Goal: Navigation & Orientation: Find specific page/section

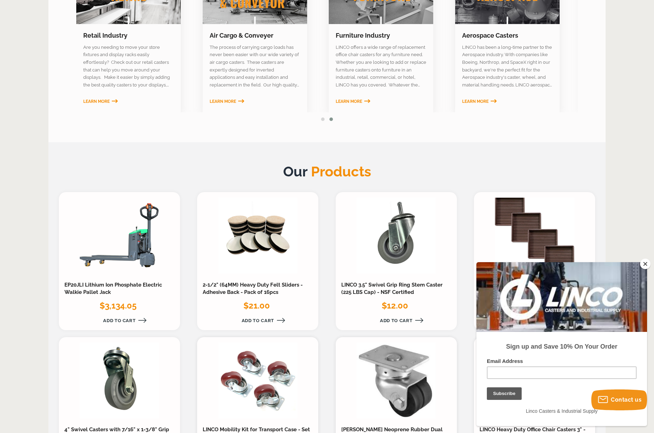
scroll to position [478, 0]
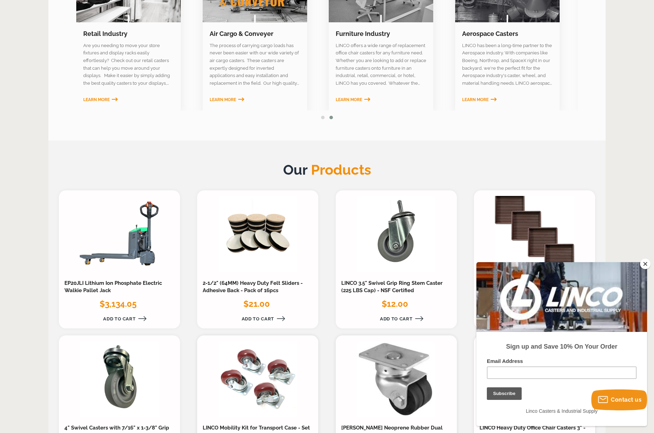
click at [644, 262] on button "Close" at bounding box center [645, 263] width 10 height 10
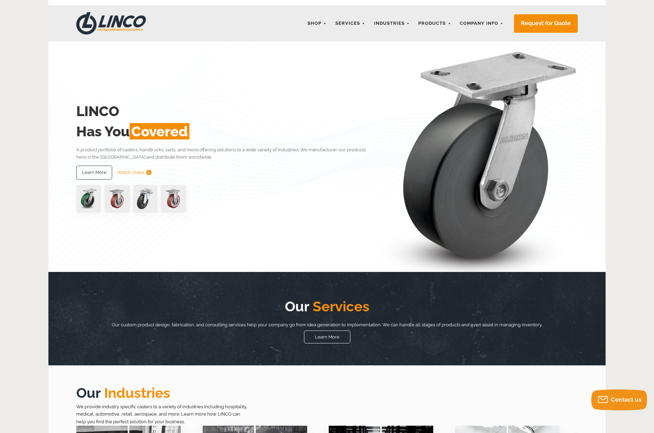
scroll to position [0, 0]
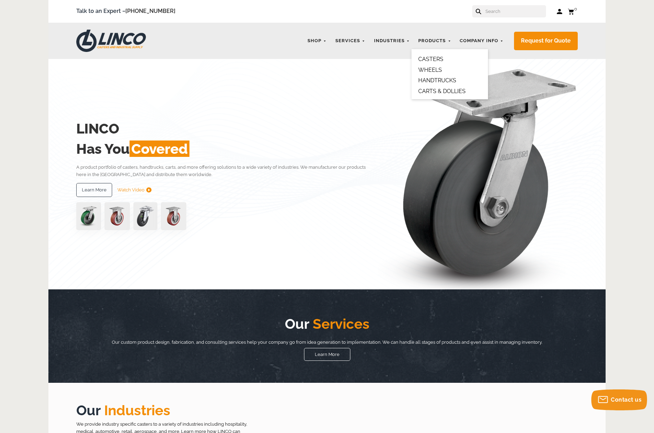
click at [434, 58] on link "CASTERS" at bounding box center [430, 59] width 25 height 7
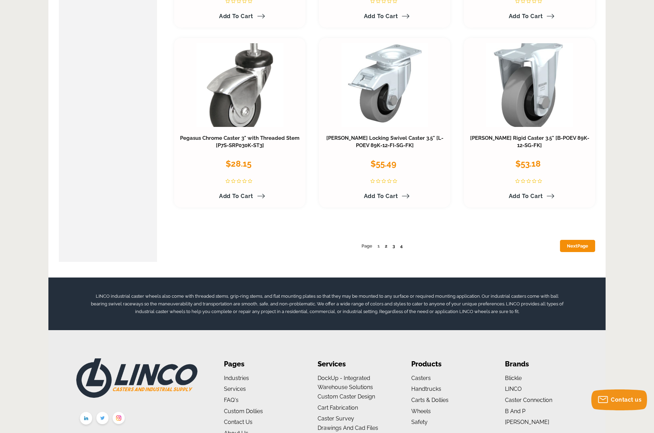
scroll to position [3614, 0]
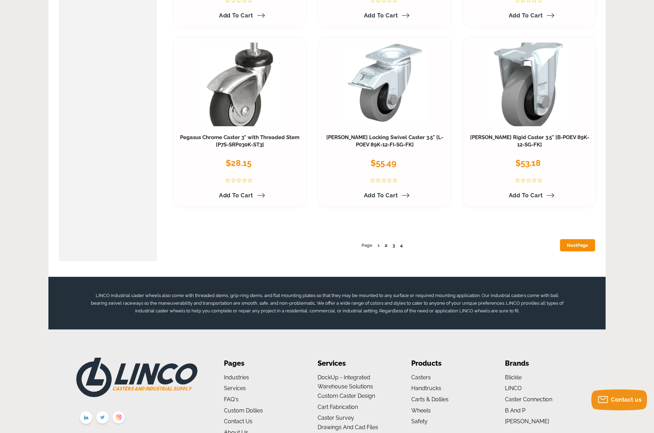
click at [386, 246] on link "2" at bounding box center [386, 244] width 2 height 5
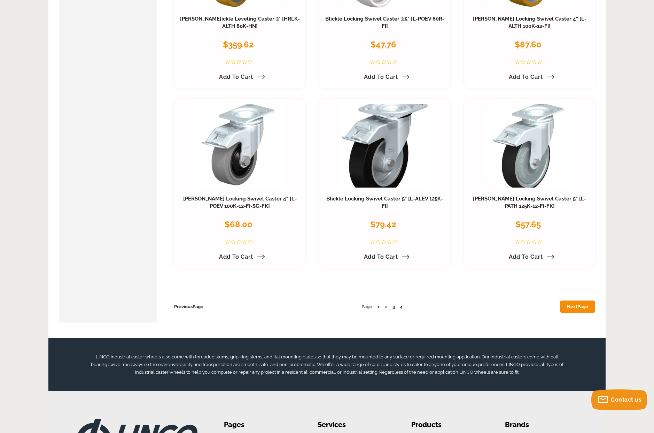
scroll to position [3554, 0]
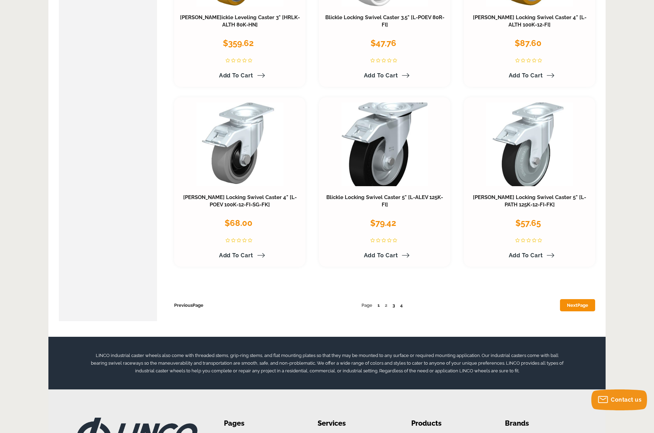
click at [394, 306] on link "3" at bounding box center [394, 304] width 2 height 5
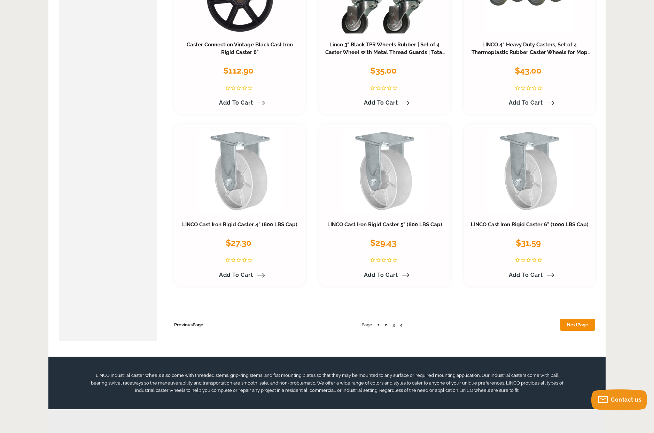
scroll to position [3512, 0]
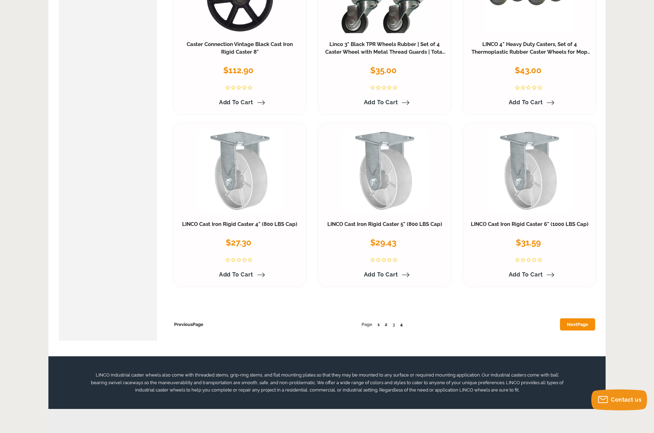
click at [401, 322] on link "4" at bounding box center [401, 324] width 2 height 5
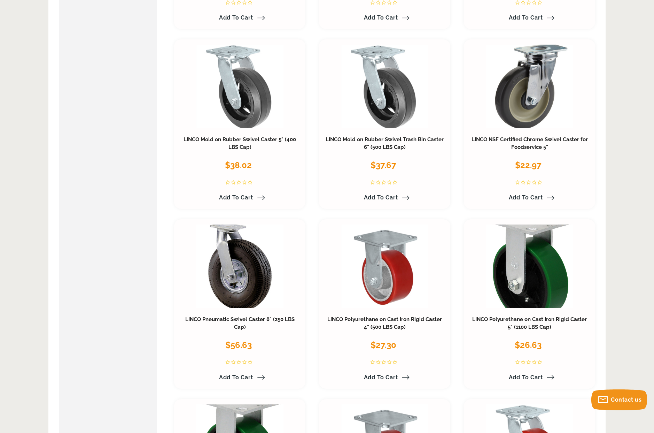
scroll to position [1093, 0]
